Goal: Check status: Check status

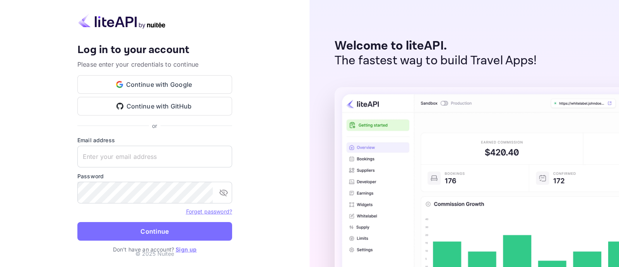
type input "[EMAIL_ADDRESS][DOMAIN_NAME]"
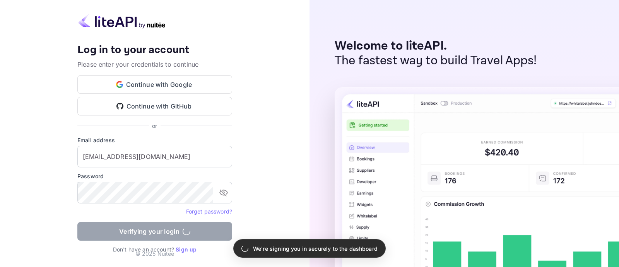
click at [193, 231] on form "Email address [EMAIL_ADDRESS][DOMAIN_NAME] ​ Password ​ Forget password? Verify…" at bounding box center [154, 190] width 155 height 109
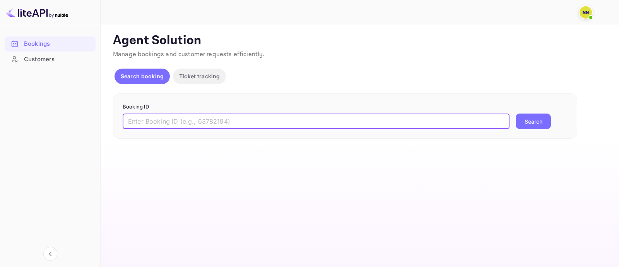
click at [308, 120] on input "text" at bounding box center [316, 120] width 387 height 15
paste input "8841539"
type input "8841539"
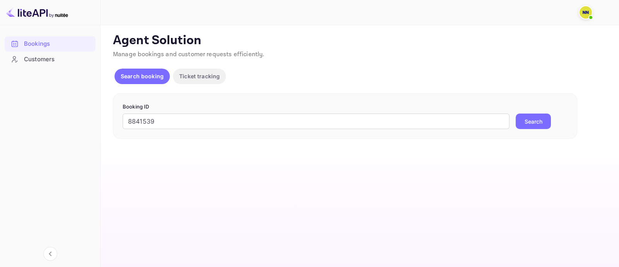
click at [522, 121] on button "Search" at bounding box center [533, 120] width 35 height 15
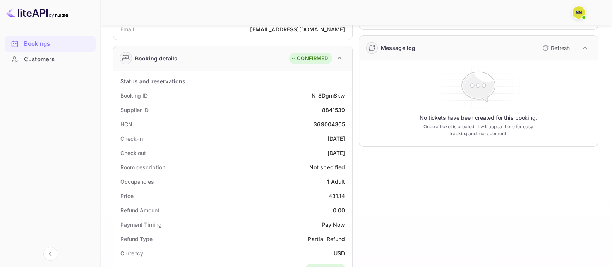
scroll to position [96, 0]
click at [326, 122] on div "369004365" at bounding box center [328, 124] width 31 height 8
copy div "369004365"
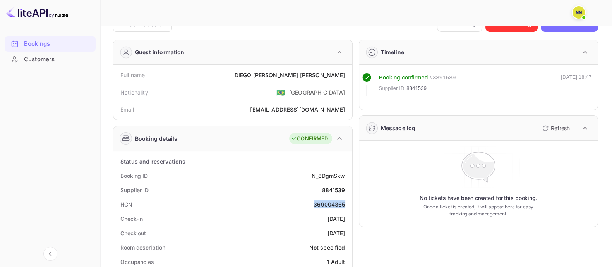
scroll to position [0, 0]
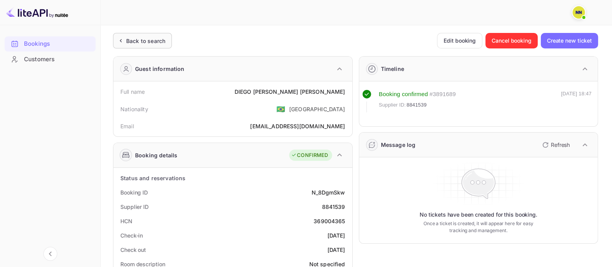
click at [151, 37] on div "Back to search" at bounding box center [145, 41] width 39 height 8
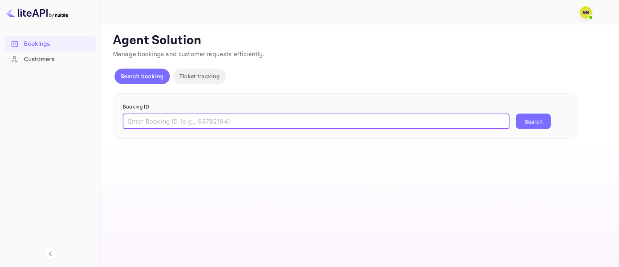
drag, startPoint x: 162, startPoint y: 122, endPoint x: 284, endPoint y: 132, distance: 122.3
click at [164, 123] on input "text" at bounding box center [316, 120] width 387 height 15
paste input "8470546"
type input "8470546"
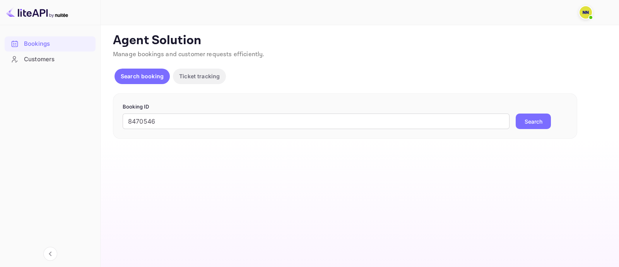
click at [537, 119] on button "Search" at bounding box center [533, 120] width 35 height 15
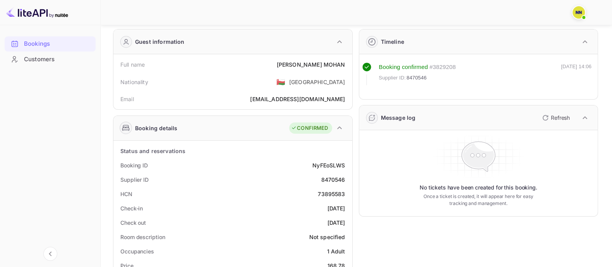
scroll to position [48, 0]
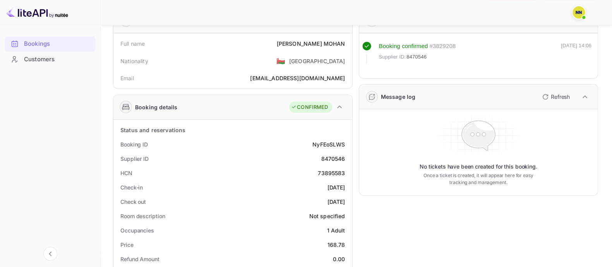
click at [325, 173] on div "73895583" at bounding box center [331, 173] width 27 height 8
copy div "73895583"
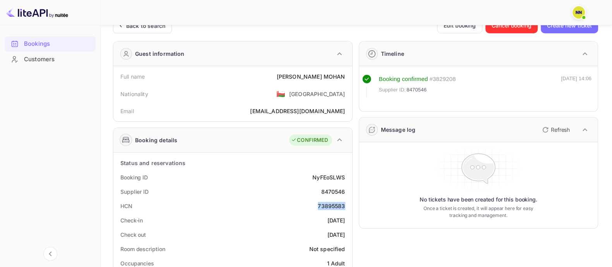
scroll to position [0, 0]
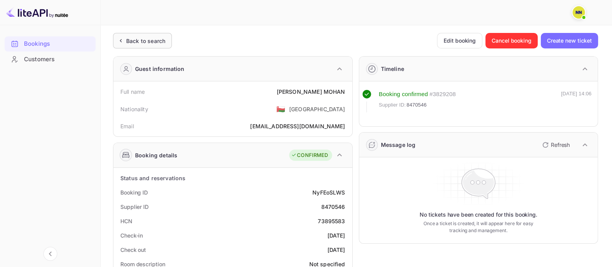
click at [150, 43] on div "Back to search" at bounding box center [145, 41] width 39 height 8
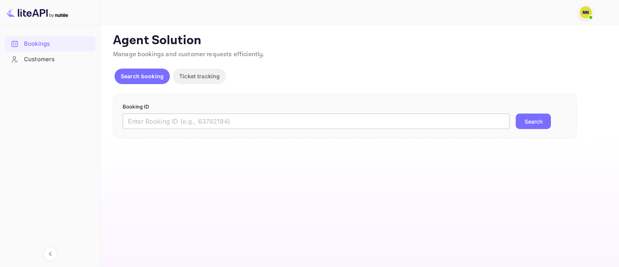
click at [192, 120] on input "text" at bounding box center [316, 120] width 387 height 15
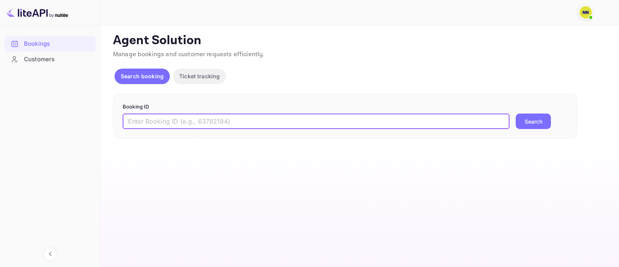
paste input "8006214"
type input "8006214"
click at [538, 120] on button "Search" at bounding box center [533, 120] width 35 height 15
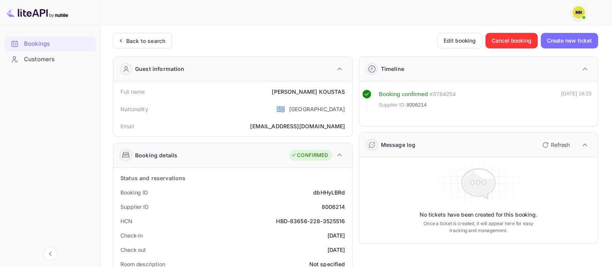
click at [297, 222] on div "HBD-83656-228-3525516" at bounding box center [310, 221] width 69 height 8
copy div "HBD-83656-228-3525516"
click at [154, 37] on div "Back to search" at bounding box center [145, 41] width 39 height 8
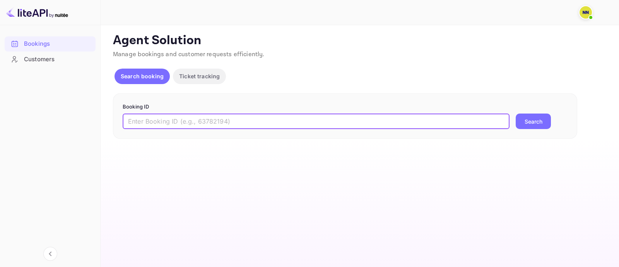
drag, startPoint x: 157, startPoint y: 123, endPoint x: 250, endPoint y: 124, distance: 92.9
click at [157, 123] on input "text" at bounding box center [316, 120] width 387 height 15
paste input "8439129"
type input "8439129"
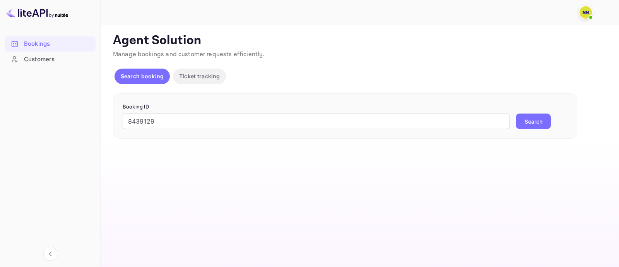
click at [527, 117] on button "Search" at bounding box center [533, 120] width 35 height 15
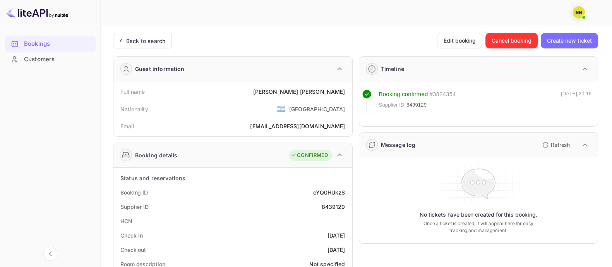
drag, startPoint x: 141, startPoint y: 43, endPoint x: 331, endPoint y: 157, distance: 221.2
click at [141, 43] on div "Back to search" at bounding box center [145, 41] width 39 height 8
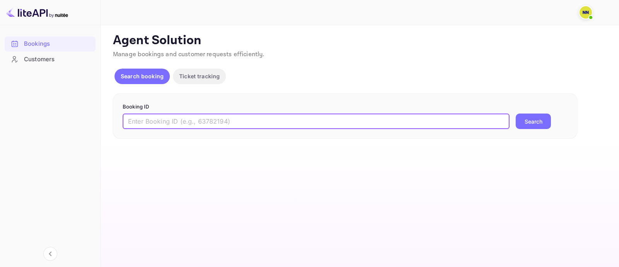
drag, startPoint x: 399, startPoint y: 115, endPoint x: 401, endPoint y: 119, distance: 4.3
click at [399, 115] on input "text" at bounding box center [316, 120] width 387 height 15
paste input "9005015"
type input "9005015"
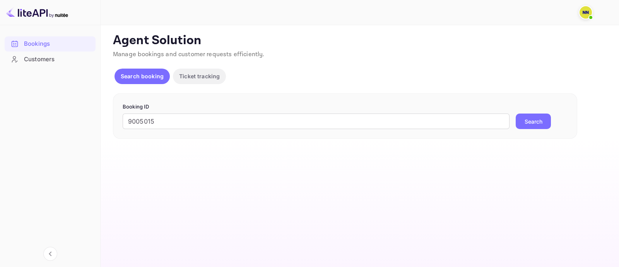
click at [545, 116] on button "Search" at bounding box center [533, 120] width 35 height 15
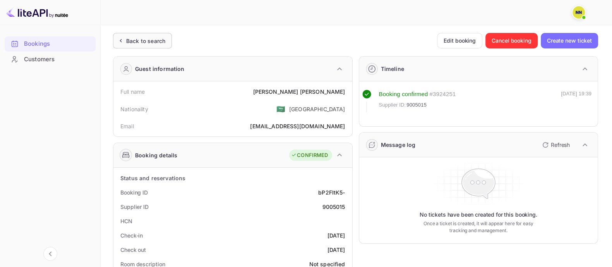
click at [158, 38] on div "Back to search" at bounding box center [145, 41] width 39 height 8
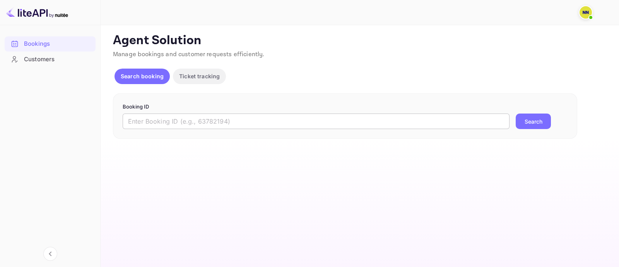
click at [245, 121] on input "text" at bounding box center [316, 120] width 387 height 15
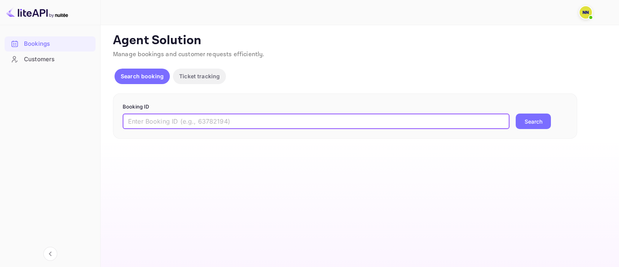
paste input "8346521"
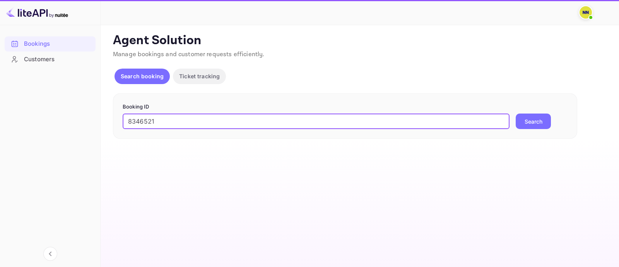
type input "8346521"
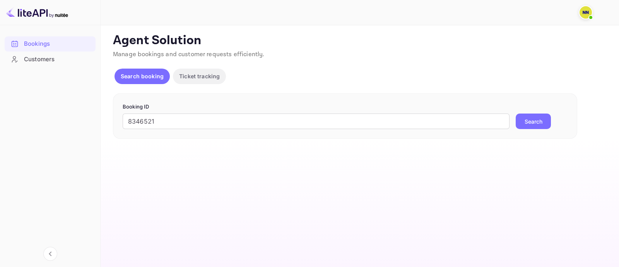
click at [535, 125] on button "Search" at bounding box center [533, 120] width 35 height 15
